Goal: Task Accomplishment & Management: Use online tool/utility

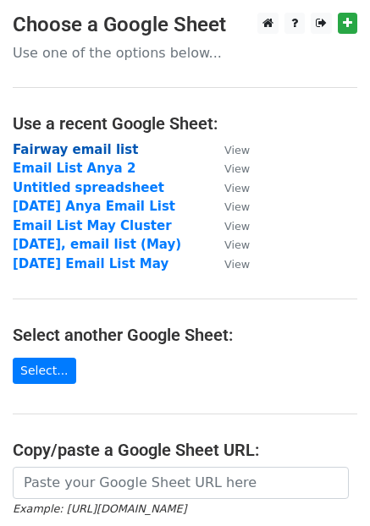
click at [70, 147] on strong "Fairway email list" at bounding box center [75, 149] width 125 height 15
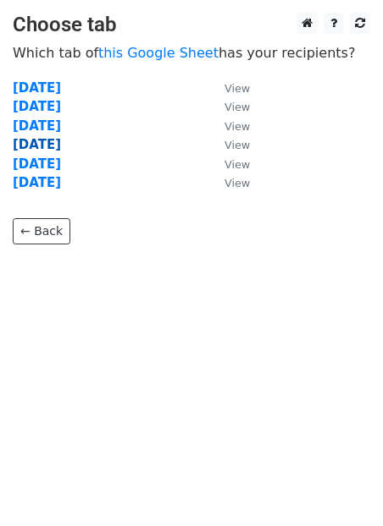
click at [61, 139] on strong "19th of September, 2025" at bounding box center [37, 144] width 48 height 15
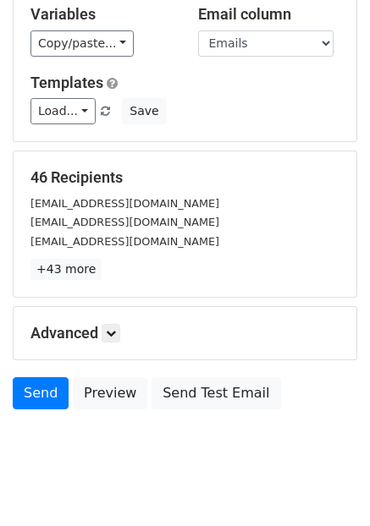
scroll to position [105, 0]
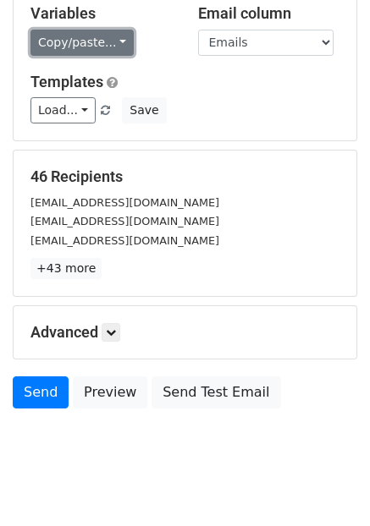
click at [108, 39] on link "Copy/paste..." at bounding box center [81, 43] width 103 height 26
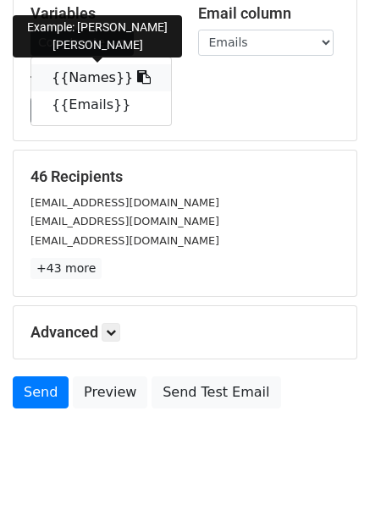
click at [137, 76] on icon at bounding box center [144, 77] width 14 height 14
